Goal: Task Accomplishment & Management: Use online tool/utility

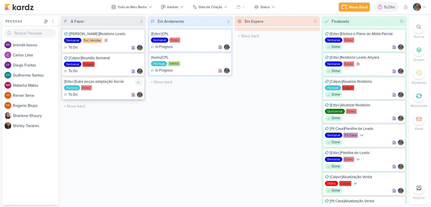
click at [139, 82] on icon at bounding box center [138, 82] width 3 height 3
click at [377, 10] on div "2h51m" at bounding box center [382, 7] width 13 height 6
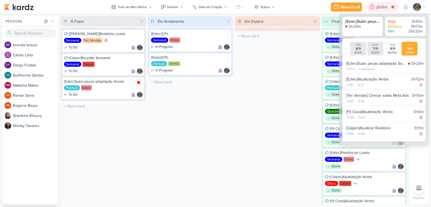
click at [377, 10] on div "2h51m" at bounding box center [382, 7] width 13 height 6
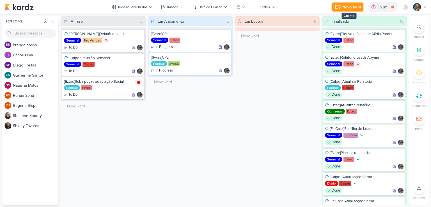
click at [348, 8] on div "Novo Kard" at bounding box center [351, 7] width 19 height 6
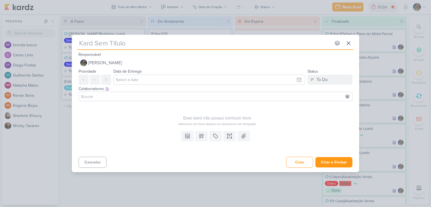
type input "["
type input "[Ca"
type input "[Cal"
type input "[Calper"
type input "[Calper]["
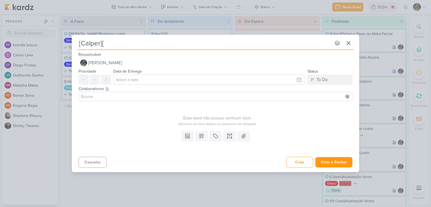
type input "[Calper]"
type input "[Calper]A"
type input "[Calper]"
type input "[Calper]Co"
type input "[Calper]Conta"
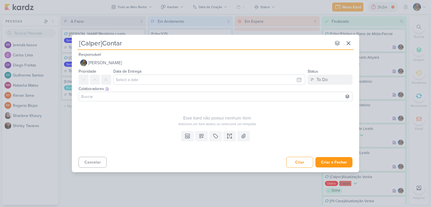
type input "[Calper]Contaro"
click at [133, 46] on input "[Calper]Contaro" at bounding box center [203, 43] width 253 height 10
type input "[Calper]Contat"
type input "[Calper]Contato"
type input "[Calper]Contato Su"
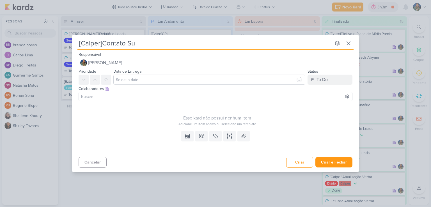
type input "[Calper]Contato Sup"
type input "[Calper]Contato Supor"
type input "[Calper]Contato Suporte"
click at [200, 136] on icon at bounding box center [201, 136] width 6 height 6
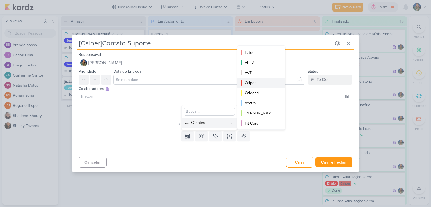
click at [254, 83] on div "Calper" at bounding box center [261, 83] width 34 height 6
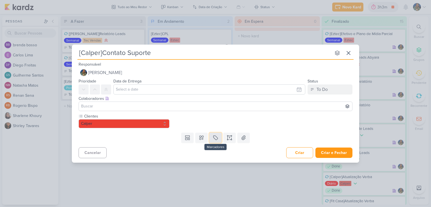
click at [217, 138] on icon at bounding box center [215, 138] width 6 height 6
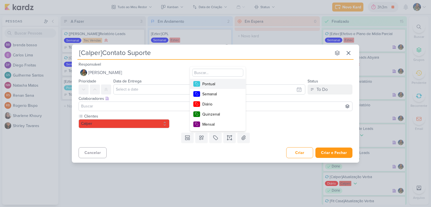
click at [219, 84] on div "Pontual" at bounding box center [220, 84] width 36 height 6
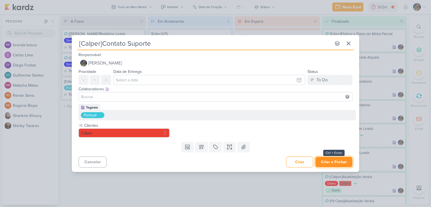
click at [324, 160] on button "Criar e Fechar" at bounding box center [333, 162] width 37 height 10
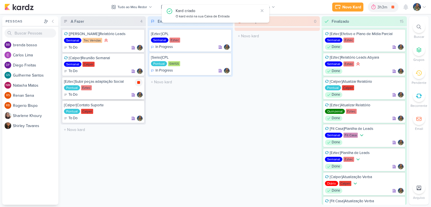
click at [140, 82] on icon at bounding box center [138, 82] width 4 height 4
click at [138, 107] on icon at bounding box center [138, 106] width 4 height 4
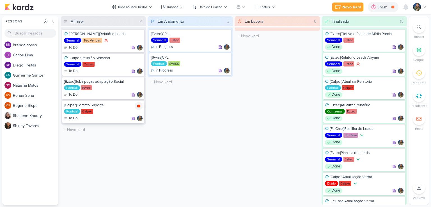
click at [138, 106] on icon at bounding box center [138, 106] width 3 height 3
click at [110, 112] on div "Pontual [GEOGRAPHIC_DATA]" at bounding box center [103, 112] width 78 height 6
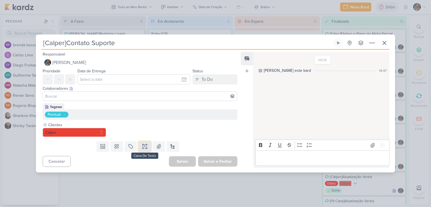
click at [143, 148] on icon at bounding box center [145, 147] width 6 height 6
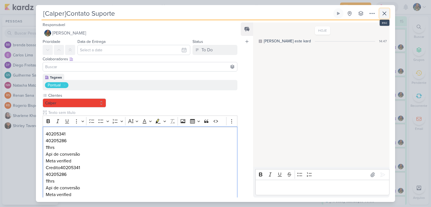
click at [383, 13] on icon at bounding box center [384, 13] width 7 height 7
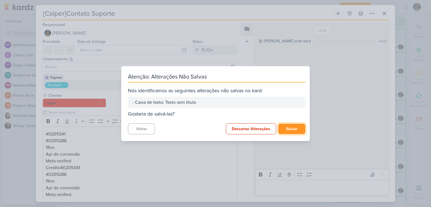
click at [287, 130] on button "Salvar" at bounding box center [291, 129] width 27 height 10
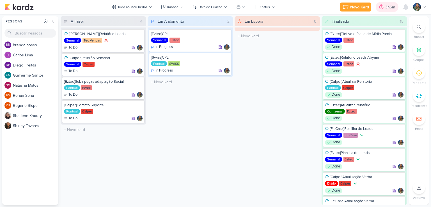
click at [382, 6] on icon at bounding box center [381, 7] width 6 height 6
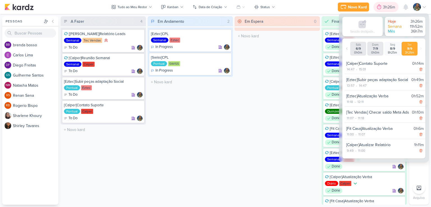
click at [382, 6] on div at bounding box center [379, 7] width 8 height 9
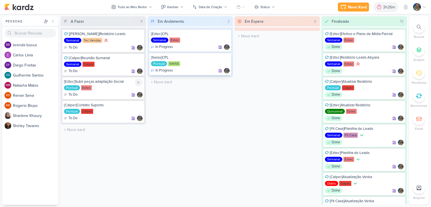
click at [138, 83] on icon at bounding box center [138, 82] width 4 height 4
click at [103, 110] on div "Pontual [GEOGRAPHIC_DATA]" at bounding box center [103, 112] width 78 height 6
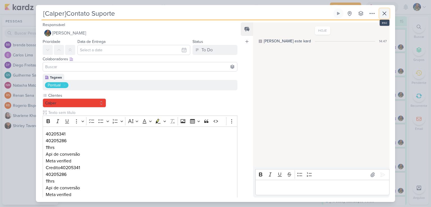
click at [383, 14] on icon at bounding box center [384, 13] width 7 height 7
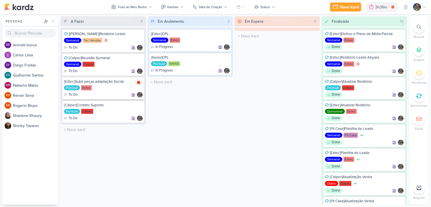
click at [140, 82] on icon at bounding box center [138, 82] width 3 height 3
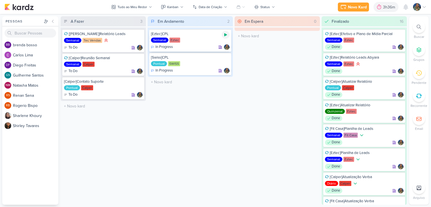
click at [225, 37] on div at bounding box center [225, 35] width 8 height 8
click at [226, 33] on icon at bounding box center [225, 34] width 3 height 3
